Goal: Task Accomplishment & Management: Use online tool/utility

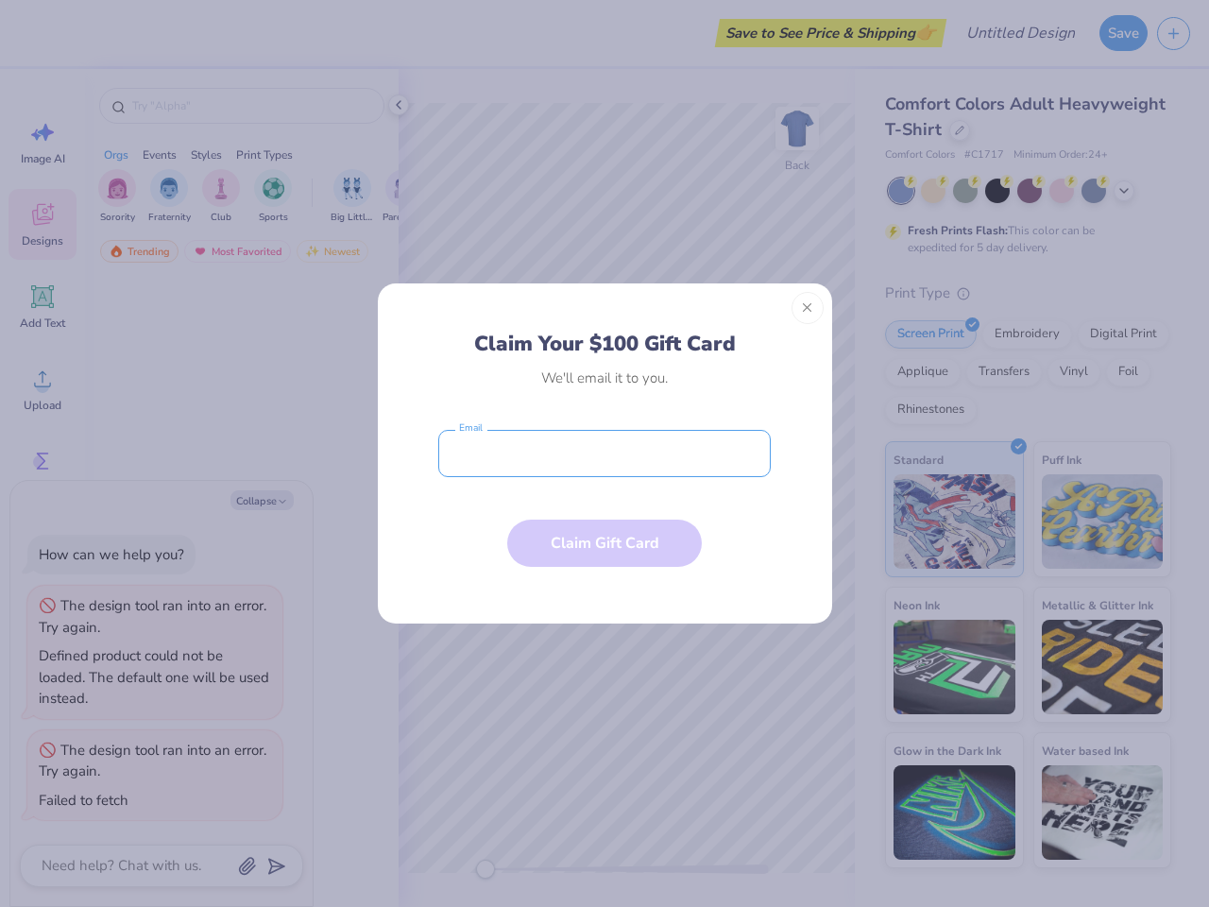
type textarea "x"
click at [605, 454] on input "email" at bounding box center [604, 453] width 333 height 47
click at [808, 308] on button "Close" at bounding box center [808, 308] width 32 height 32
